Goal: Find contact information: Find contact information

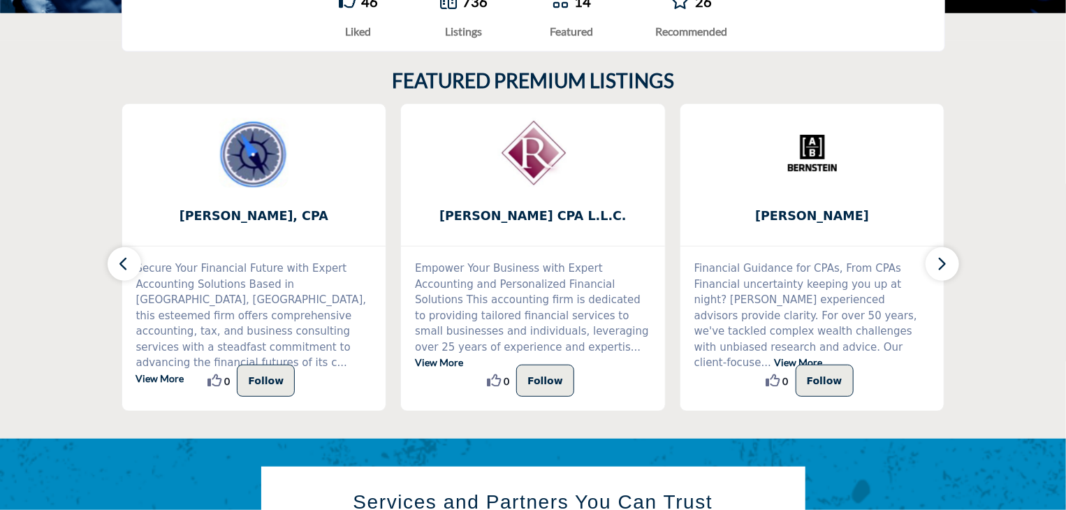
scroll to position [419, 0]
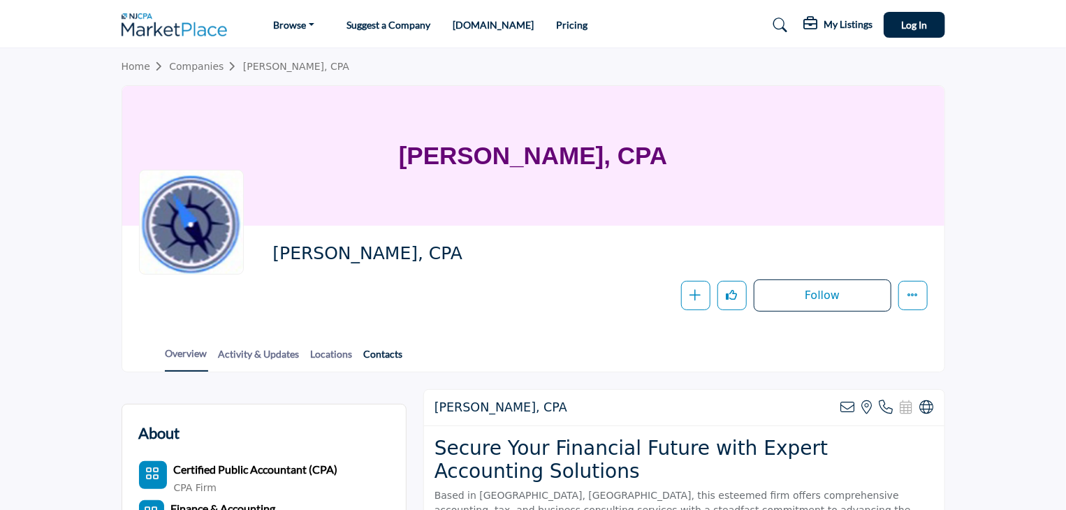
drag, startPoint x: 405, startPoint y: 351, endPoint x: 386, endPoint y: 356, distance: 20.2
click at [404, 351] on div "Overview Activity & Updates Locations Contacts" at bounding box center [550, 349] width 787 height 43
click at [386, 356] on link "Contacts" at bounding box center [383, 359] width 41 height 24
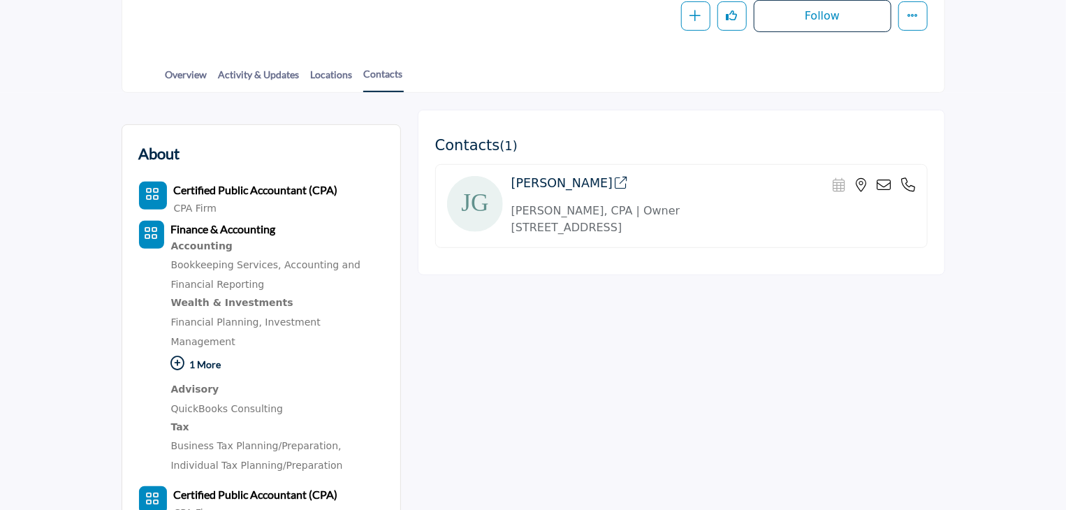
scroll to position [419, 0]
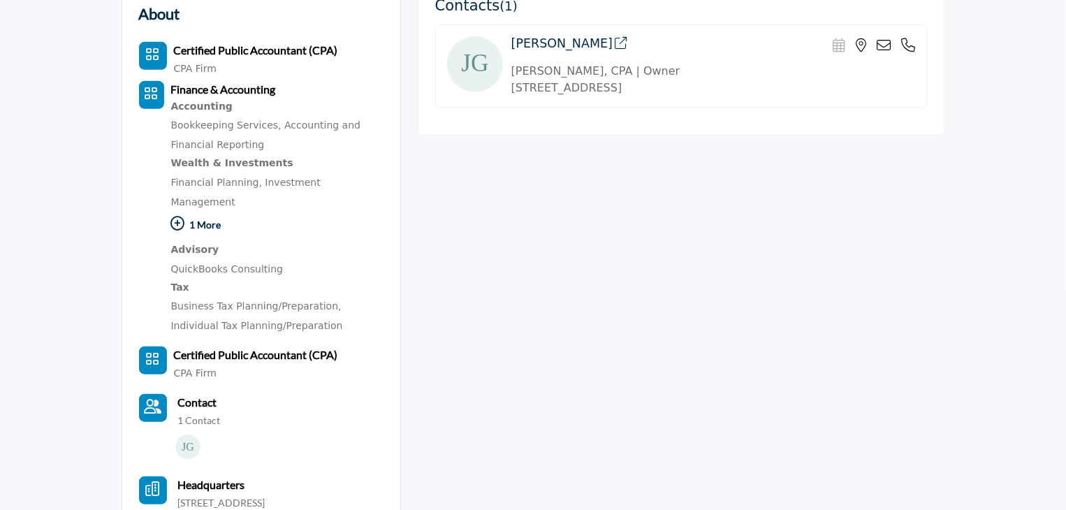
click at [618, 42] on icon at bounding box center [622, 43] width 13 height 13
